Goal: Information Seeking & Learning: Find specific fact

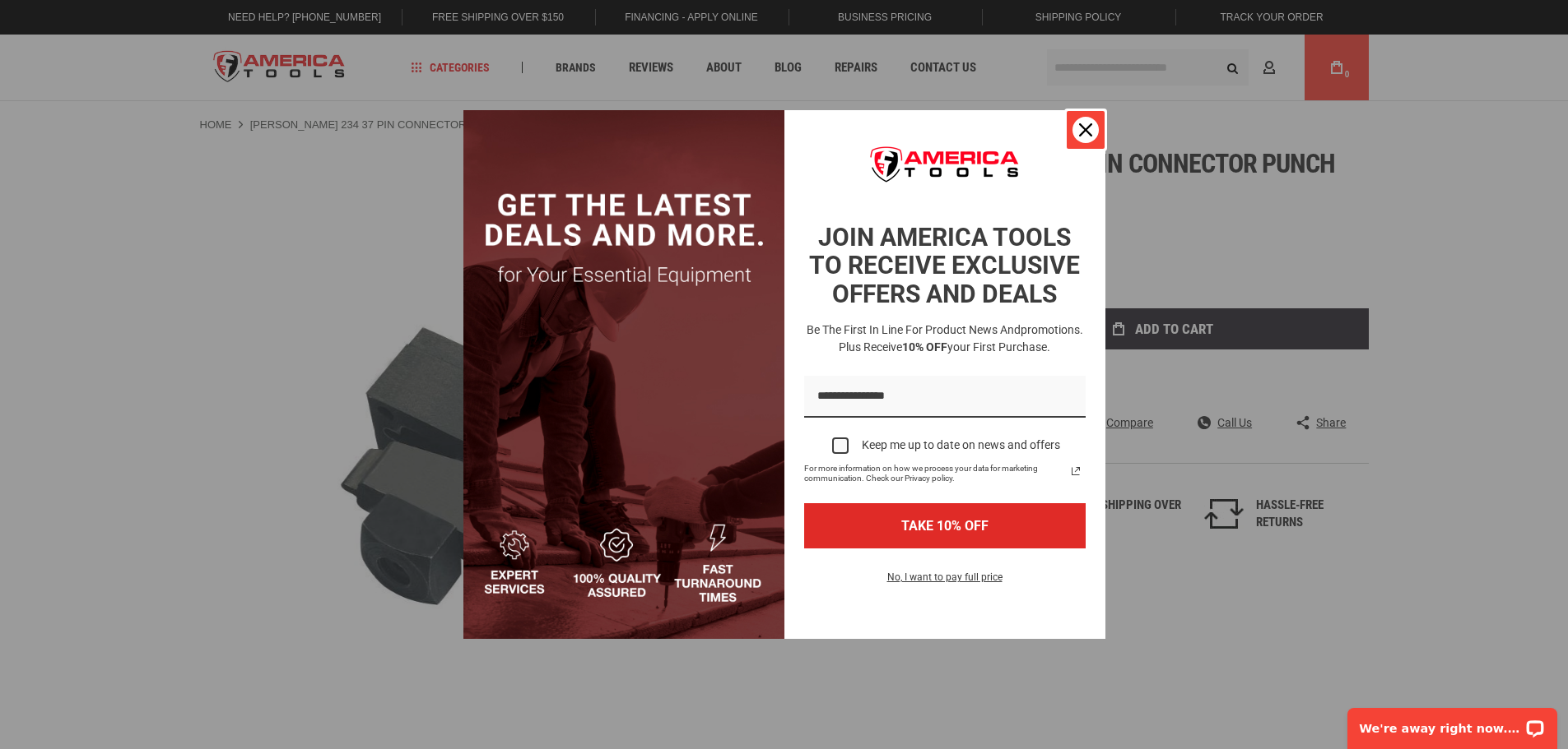
click at [1090, 138] on div "Close" at bounding box center [1085, 130] width 26 height 26
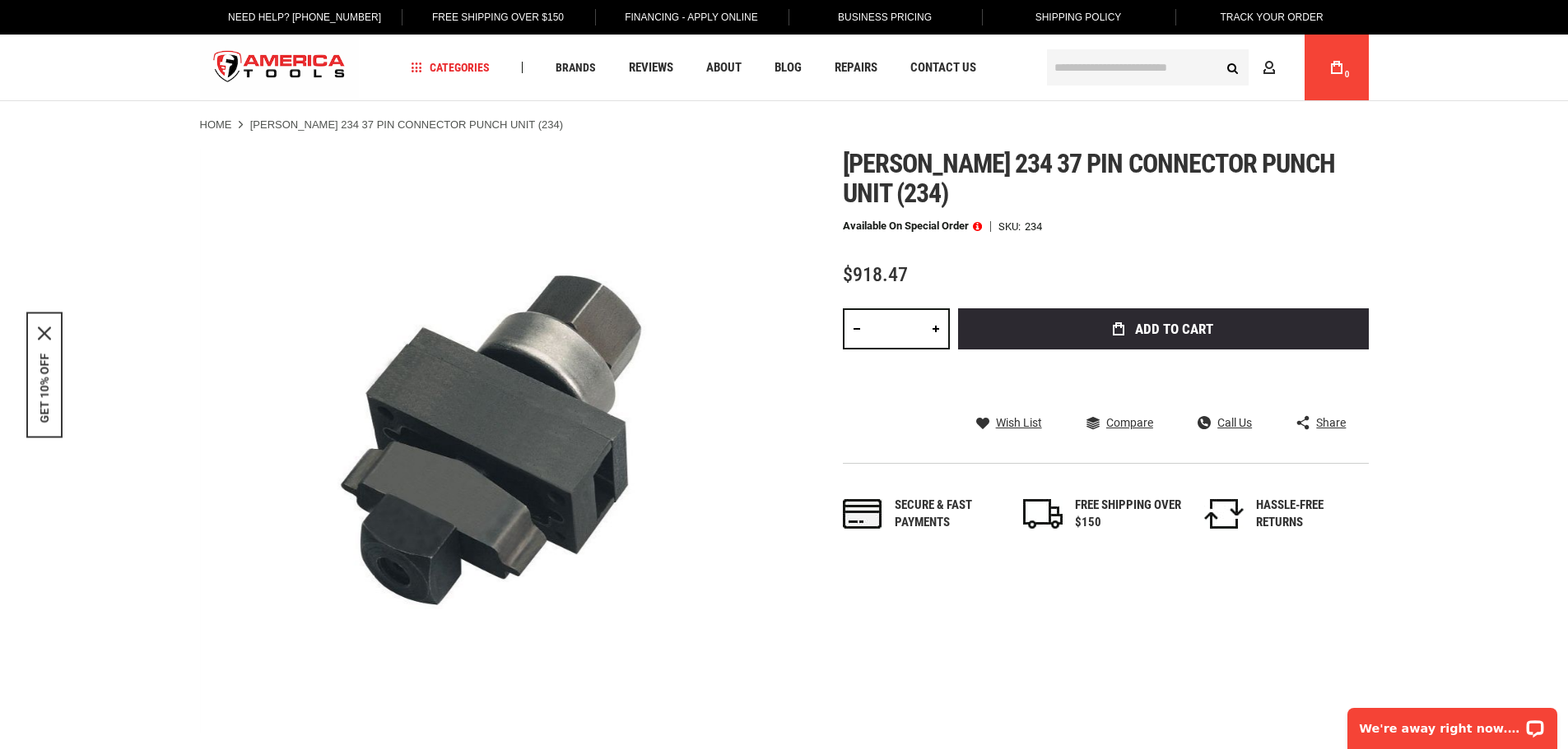
click at [1025, 162] on span "[PERSON_NAME] 234 37 pin connector punch unit (234)" at bounding box center [1089, 178] width 493 height 61
drag, startPoint x: 995, startPoint y: 154, endPoint x: 1394, endPoint y: 156, distance: 399.0
copy span "37 pin connector punch unit"
click at [534, 253] on div at bounding box center [492, 441] width 584 height 584
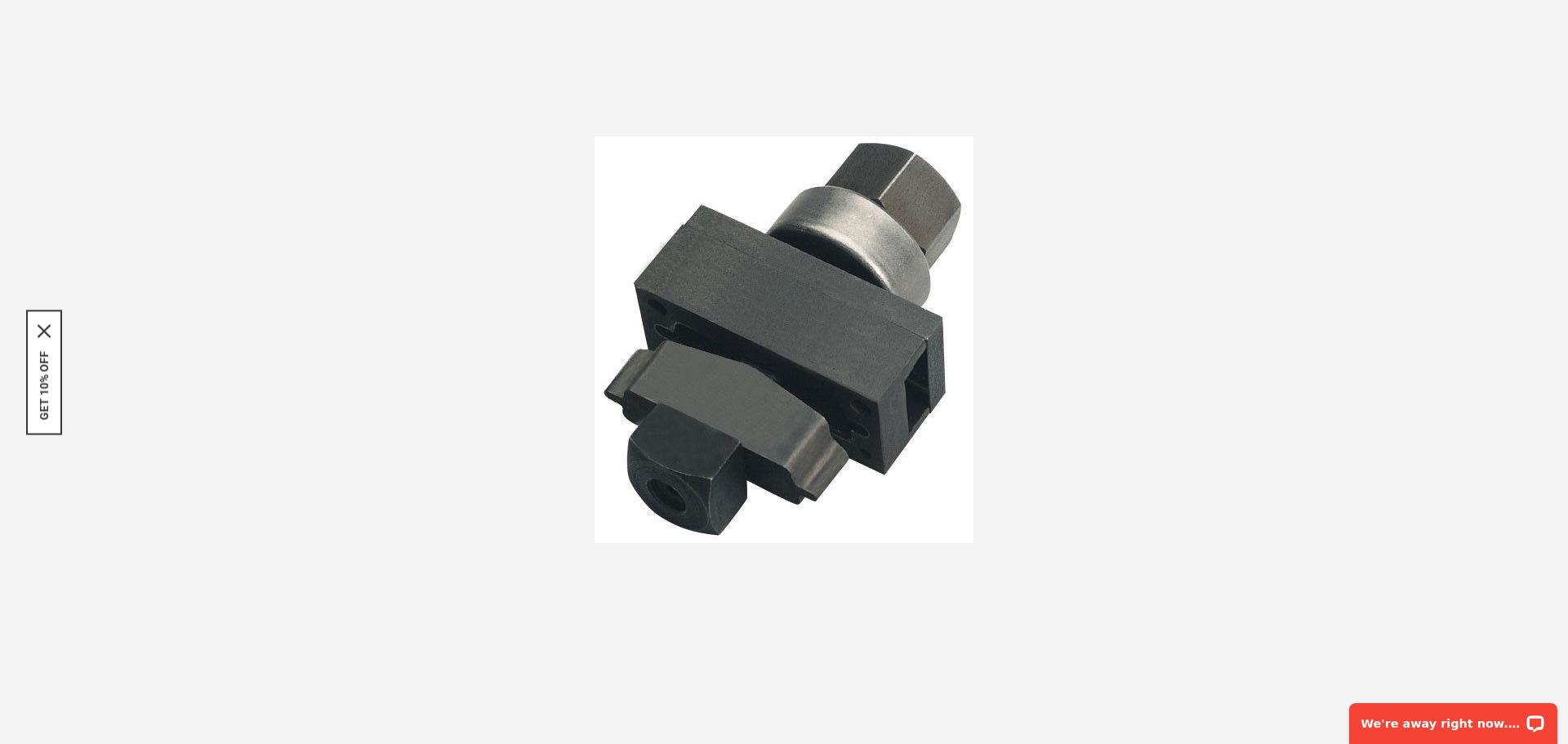
click at [1197, 326] on div at bounding box center [784, 339] width 1568 height 679
click at [1533, 323] on div at bounding box center [784, 339] width 1568 height 679
click at [1411, 719] on p "We're away right now. Please check back later!" at bounding box center [1442, 724] width 162 height 13
click at [1119, 202] on div at bounding box center [784, 339] width 1568 height 679
click at [1555, 18] on div "Exit fullscreen" at bounding box center [1548, 20] width 41 height 41
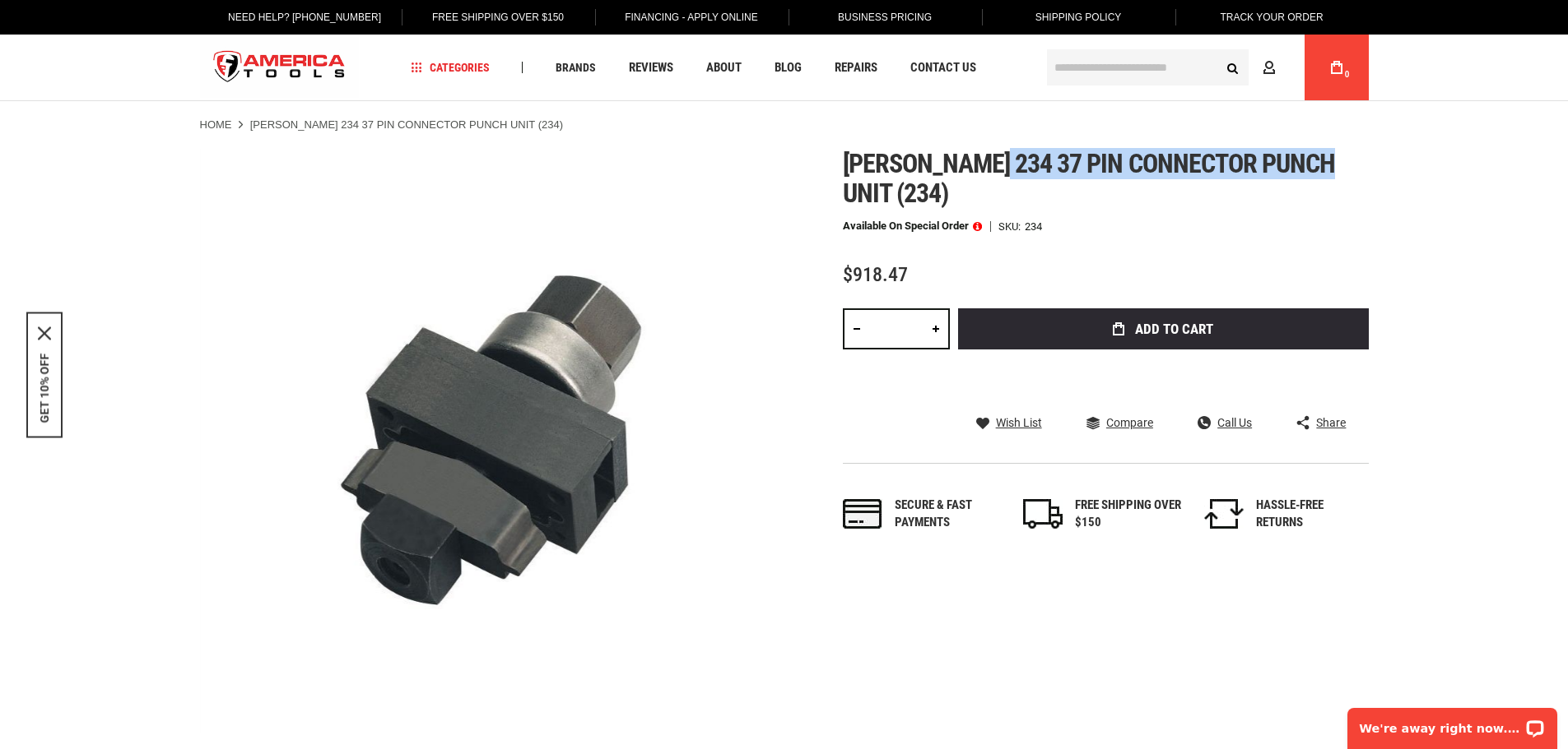
click at [1069, 160] on span "[PERSON_NAME] 234 37 pin connector punch unit (234)" at bounding box center [1089, 178] width 493 height 61
